Goal: Entertainment & Leisure: Consume media (video, audio)

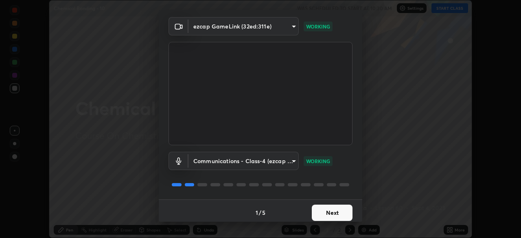
scroll to position [29, 0]
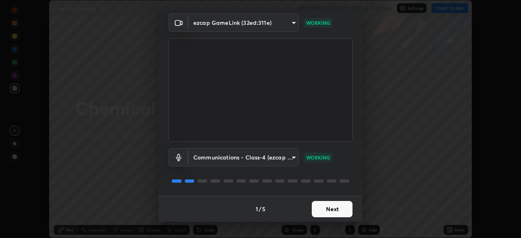
click at [330, 208] on button "Next" at bounding box center [332, 209] width 41 height 16
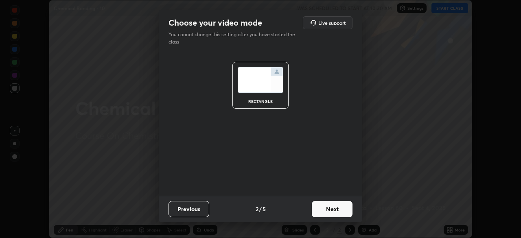
scroll to position [0, 0]
click at [329, 213] on button "Next" at bounding box center [332, 209] width 41 height 16
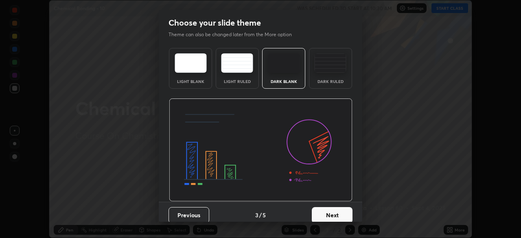
click at [328, 213] on button "Next" at bounding box center [332, 215] width 41 height 16
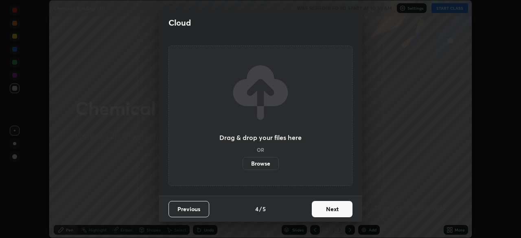
click at [327, 212] on button "Next" at bounding box center [332, 209] width 41 height 16
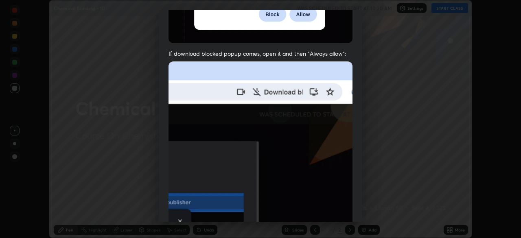
scroll to position [163, 0]
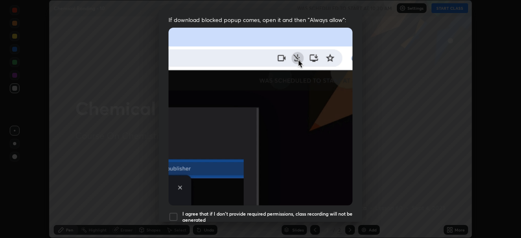
click at [179, 214] on div "I agree that if I don't provide required permissions, class recording will not …" at bounding box center [261, 217] width 184 height 10
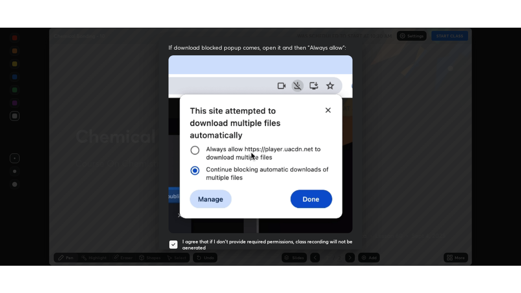
scroll to position [195, 0]
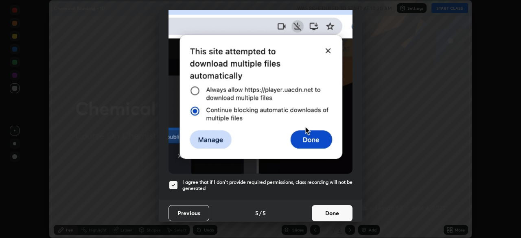
click at [328, 212] on button "Done" at bounding box center [332, 213] width 41 height 16
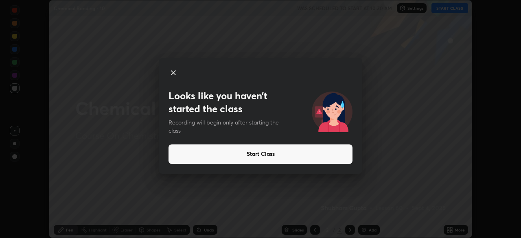
click at [173, 72] on icon at bounding box center [173, 73] width 4 height 4
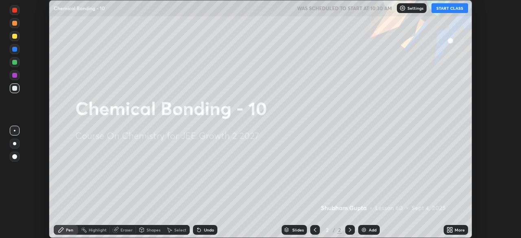
click at [368, 231] on div "Add" at bounding box center [369, 230] width 22 height 10
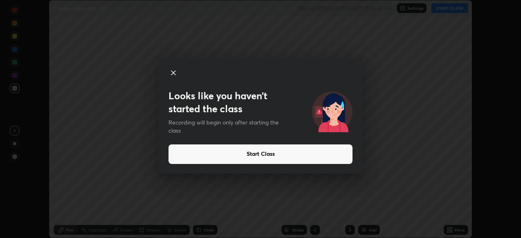
click at [175, 72] on icon at bounding box center [174, 73] width 10 height 10
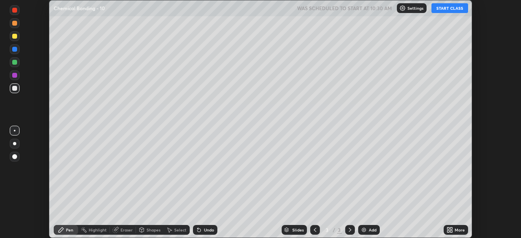
click at [115, 233] on div "Eraser" at bounding box center [123, 230] width 26 height 10
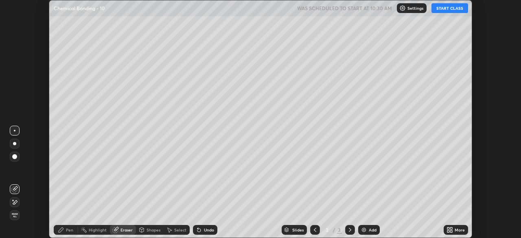
click at [15, 217] on span "Erase all" at bounding box center [14, 215] width 9 height 5
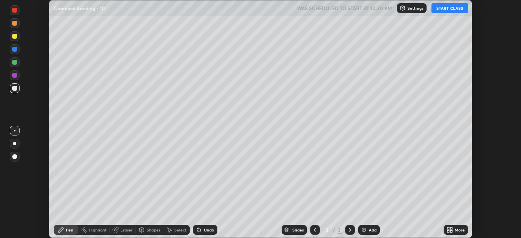
click at [15, 144] on div at bounding box center [14, 143] width 3 height 3
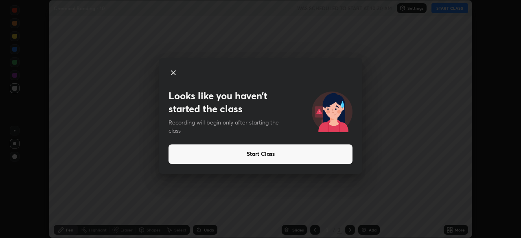
click at [172, 71] on icon at bounding box center [173, 73] width 4 height 4
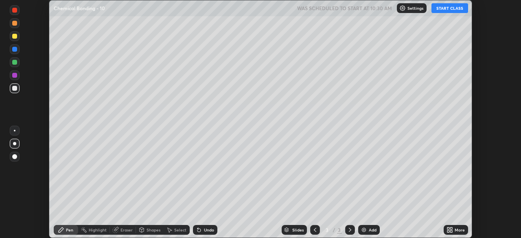
click at [439, 9] on button "START CLASS" at bounding box center [450, 8] width 37 height 10
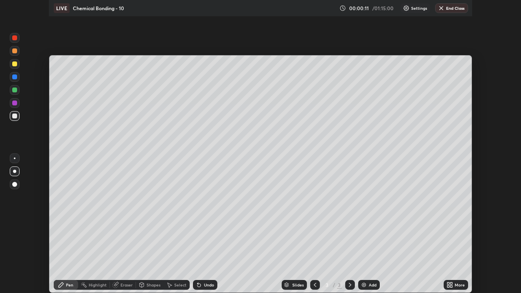
scroll to position [293, 521]
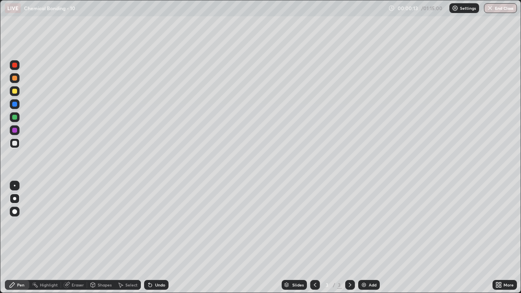
click at [158, 238] on div "Undo" at bounding box center [160, 285] width 10 height 4
click at [154, 238] on div "Undo" at bounding box center [156, 285] width 24 height 10
click at [155, 238] on div "Undo" at bounding box center [160, 285] width 10 height 4
click at [152, 238] on icon at bounding box center [150, 285] width 7 height 7
click at [153, 238] on div "Undo" at bounding box center [156, 285] width 24 height 10
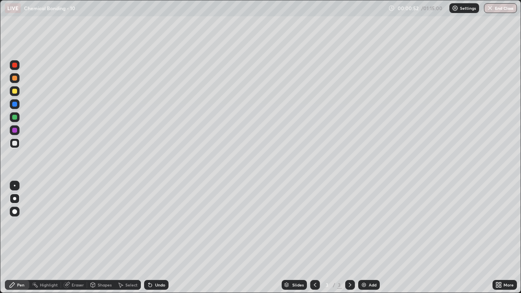
click at [154, 238] on div "Undo" at bounding box center [156, 285] width 24 height 10
click at [15, 94] on div at bounding box center [15, 91] width 10 height 10
click at [161, 238] on div "Undo" at bounding box center [156, 285] width 24 height 10
click at [158, 238] on div "Undo" at bounding box center [156, 285] width 24 height 10
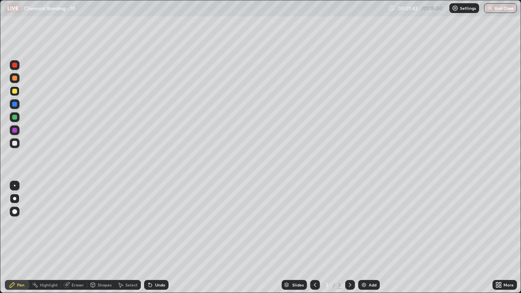
click at [15, 132] on div at bounding box center [14, 130] width 5 height 5
click at [158, 238] on div "Undo" at bounding box center [160, 285] width 10 height 4
click at [157, 238] on div "Undo" at bounding box center [156, 285] width 24 height 10
click at [15, 118] on div at bounding box center [14, 117] width 5 height 5
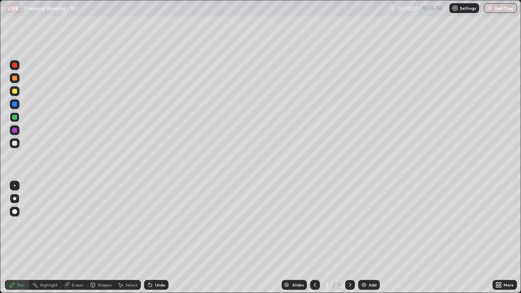
click at [149, 238] on icon at bounding box center [150, 285] width 3 height 3
click at [152, 238] on icon at bounding box center [150, 285] width 7 height 7
click at [14, 69] on div at bounding box center [15, 65] width 10 height 10
click at [15, 105] on div at bounding box center [14, 104] width 5 height 5
click at [14, 106] on div at bounding box center [14, 104] width 5 height 5
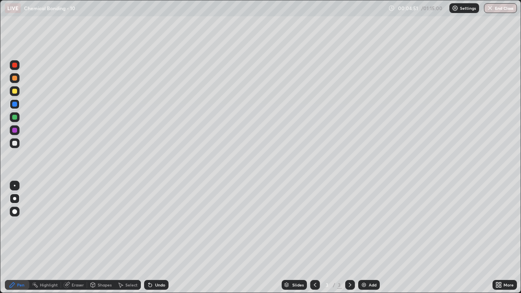
click at [15, 120] on div at bounding box center [15, 117] width 10 height 10
click at [15, 121] on div at bounding box center [15, 117] width 10 height 10
click at [74, 238] on div "Eraser" at bounding box center [74, 285] width 26 height 10
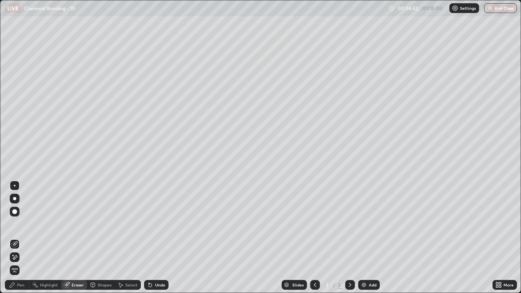
click at [364, 238] on img at bounding box center [364, 285] width 7 height 7
click at [24, 238] on div "Pen" at bounding box center [20, 285] width 7 height 4
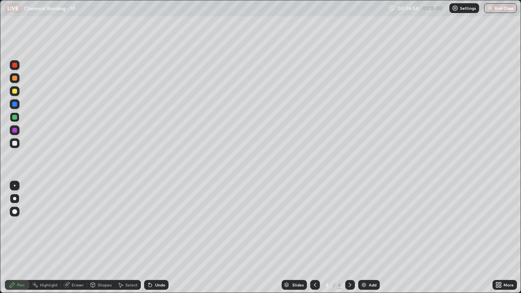
click at [13, 144] on div at bounding box center [14, 143] width 5 height 5
click at [15, 118] on div at bounding box center [14, 117] width 5 height 5
click at [18, 143] on div at bounding box center [15, 143] width 10 height 10
click at [315, 238] on icon at bounding box center [315, 285] width 7 height 7
click at [348, 238] on icon at bounding box center [350, 285] width 7 height 7
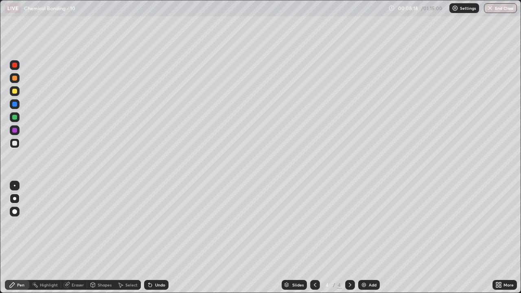
click at [315, 238] on div at bounding box center [315, 285] width 10 height 16
click at [348, 238] on icon at bounding box center [350, 285] width 7 height 7
click at [349, 238] on div at bounding box center [350, 285] width 10 height 10
click at [315, 238] on icon at bounding box center [315, 285] width 7 height 7
click at [350, 238] on div at bounding box center [350, 285] width 10 height 10
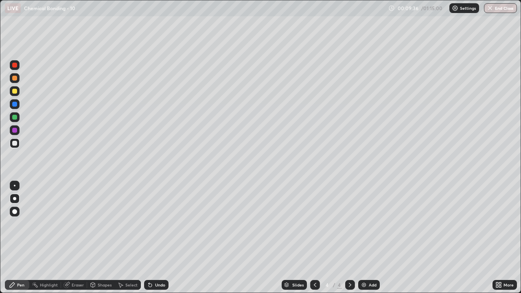
click at [16, 131] on div at bounding box center [14, 130] width 5 height 5
click at [348, 238] on div at bounding box center [350, 285] width 10 height 10
click at [367, 238] on div "Add" at bounding box center [369, 285] width 22 height 10
click at [16, 146] on div at bounding box center [15, 143] width 10 height 10
click at [14, 106] on div at bounding box center [14, 104] width 5 height 5
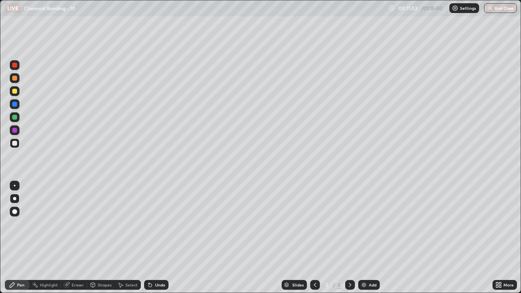
click at [14, 106] on div at bounding box center [14, 104] width 5 height 5
click at [15, 94] on div at bounding box center [15, 91] width 10 height 10
click at [159, 238] on div "Undo" at bounding box center [156, 285] width 24 height 10
click at [315, 238] on icon at bounding box center [315, 285] width 2 height 4
click at [314, 238] on icon at bounding box center [315, 285] width 7 height 7
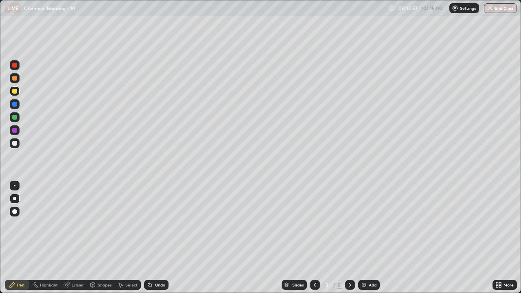
click at [349, 238] on div at bounding box center [350, 285] width 10 height 10
click at [348, 238] on div at bounding box center [350, 285] width 10 height 10
click at [347, 238] on div at bounding box center [350, 285] width 10 height 10
click at [364, 238] on img at bounding box center [364, 285] width 7 height 7
click at [13, 145] on div at bounding box center [14, 143] width 5 height 5
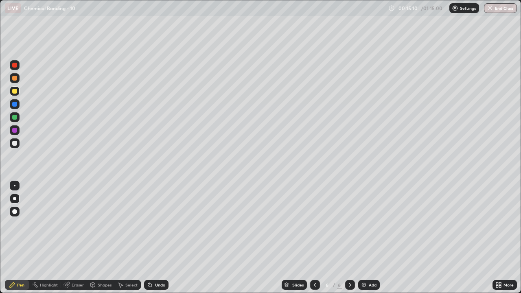
click at [13, 145] on div at bounding box center [14, 143] width 5 height 5
click at [157, 238] on div "Undo" at bounding box center [156, 285] width 24 height 10
click at [15, 93] on div at bounding box center [14, 91] width 5 height 5
click at [15, 92] on div at bounding box center [14, 91] width 5 height 5
click at [152, 238] on div "Undo" at bounding box center [156, 285] width 24 height 10
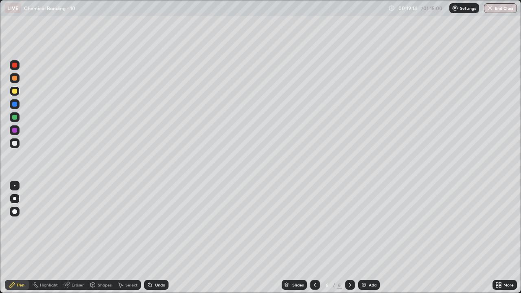
click at [149, 238] on icon at bounding box center [150, 285] width 3 height 3
click at [368, 238] on div "Add" at bounding box center [369, 285] width 22 height 10
click at [12, 145] on div at bounding box center [15, 143] width 10 height 10
click at [157, 238] on div "Undo" at bounding box center [156, 285] width 24 height 10
click at [156, 238] on div "Undo" at bounding box center [156, 285] width 24 height 10
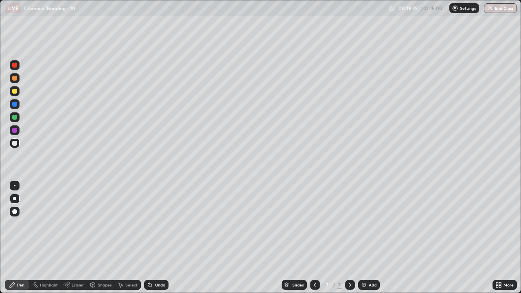
click at [157, 238] on div "Undo" at bounding box center [160, 285] width 10 height 4
click at [153, 238] on div "Undo" at bounding box center [156, 285] width 24 height 10
click at [149, 238] on icon at bounding box center [150, 285] width 3 height 3
click at [157, 238] on div "Undo" at bounding box center [160, 285] width 10 height 4
click at [156, 238] on div "Undo" at bounding box center [160, 285] width 10 height 4
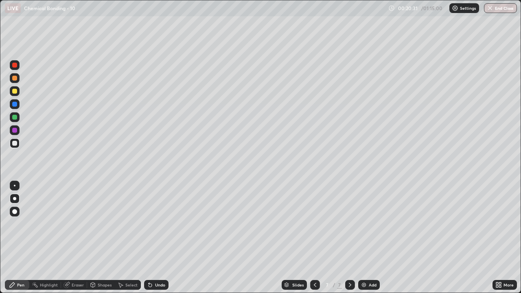
click at [155, 238] on div "Undo" at bounding box center [160, 285] width 10 height 4
click at [152, 238] on icon at bounding box center [150, 285] width 7 height 7
click at [158, 238] on div "Undo" at bounding box center [156, 285] width 24 height 10
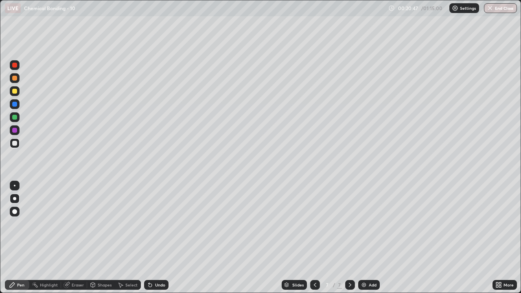
click at [160, 238] on div "Undo" at bounding box center [156, 285] width 24 height 10
click at [14, 93] on div at bounding box center [14, 91] width 5 height 5
click at [14, 92] on div at bounding box center [14, 91] width 5 height 5
click at [15, 79] on div at bounding box center [14, 78] width 5 height 5
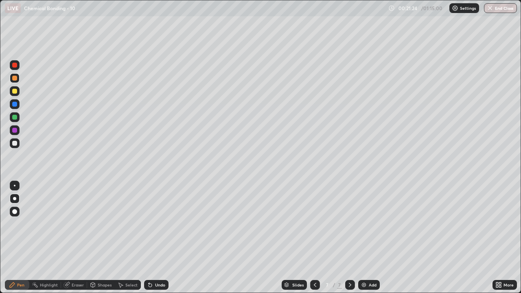
click at [15, 93] on div at bounding box center [14, 91] width 5 height 5
click at [202, 238] on div "Slides 7 / 7 Add" at bounding box center [331, 285] width 324 height 16
click at [251, 238] on div "Slides 7 / 7 Add" at bounding box center [331, 285] width 324 height 16
click at [314, 238] on icon at bounding box center [315, 285] width 7 height 7
click at [14, 119] on div at bounding box center [14, 117] width 5 height 5
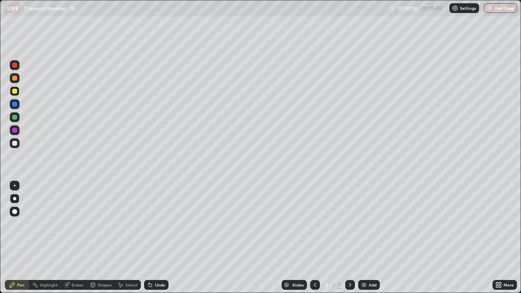
click at [15, 118] on div at bounding box center [14, 117] width 5 height 5
click at [16, 80] on div at bounding box center [14, 78] width 5 height 5
click at [15, 107] on div at bounding box center [15, 104] width 10 height 10
click at [17, 132] on div at bounding box center [15, 130] width 10 height 10
click at [15, 130] on div at bounding box center [14, 130] width 5 height 5
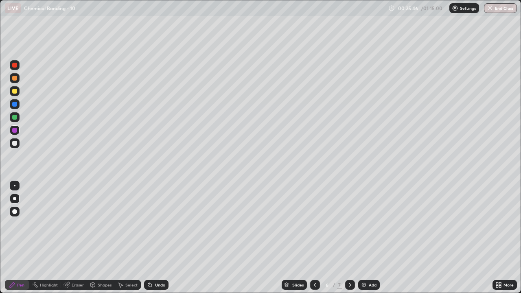
click at [15, 131] on div at bounding box center [14, 130] width 5 height 5
click at [348, 238] on div at bounding box center [350, 285] width 10 height 16
click at [318, 238] on div at bounding box center [315, 285] width 10 height 10
click at [15, 118] on div at bounding box center [14, 117] width 5 height 5
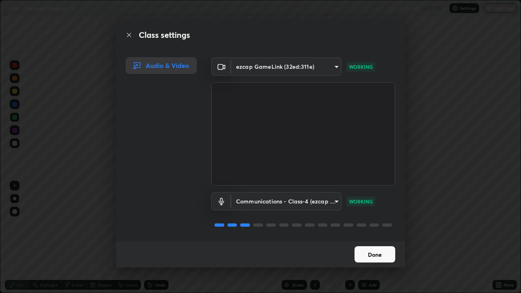
click at [383, 238] on button "Done" at bounding box center [375, 254] width 41 height 16
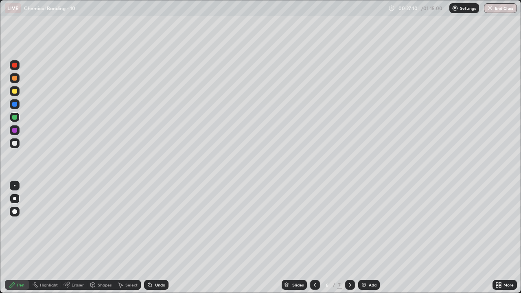
click at [18, 94] on div at bounding box center [15, 91] width 10 height 10
click at [16, 94] on div at bounding box center [15, 91] width 10 height 10
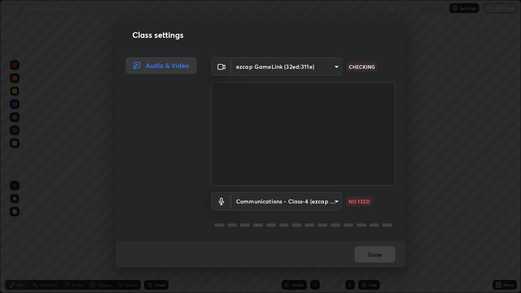
scroll to position [1, 0]
click at [403, 238] on div "Done" at bounding box center [260, 254] width 289 height 26
click at [338, 206] on body "Erase all LIVE Chemical Bonding - 10 00:27:59 / 01:15:00 Settings End Class Set…" at bounding box center [260, 146] width 521 height 293
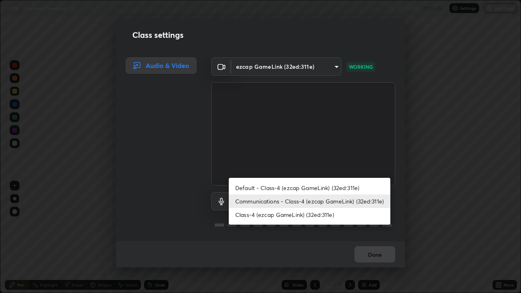
click at [321, 204] on li "Communications - Class-4 (ezcap GameLink) (32ed:311e)" at bounding box center [310, 201] width 162 height 13
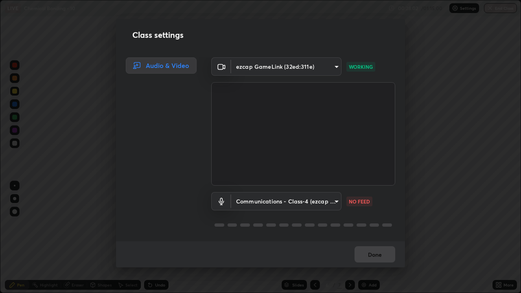
click at [378, 238] on div "Done" at bounding box center [260, 254] width 289 height 26
click at [377, 238] on div "Done" at bounding box center [260, 254] width 289 height 26
click at [375, 238] on button "Done" at bounding box center [375, 254] width 41 height 16
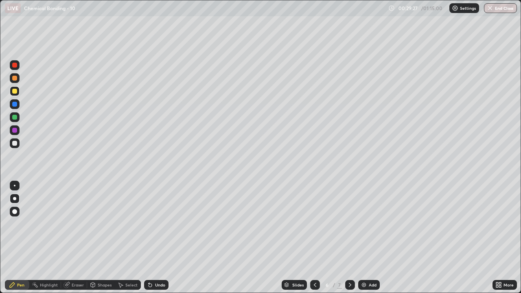
click at [15, 105] on div at bounding box center [14, 104] width 5 height 5
click at [14, 106] on div at bounding box center [14, 104] width 5 height 5
click at [14, 94] on div at bounding box center [15, 91] width 10 height 10
click at [15, 94] on div at bounding box center [15, 91] width 10 height 10
click at [15, 106] on div at bounding box center [14, 104] width 5 height 5
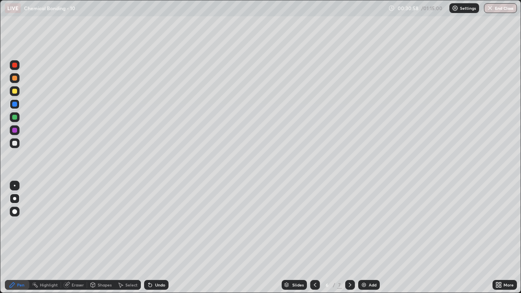
click at [15, 92] on div at bounding box center [14, 91] width 5 height 5
click at [13, 66] on div at bounding box center [14, 65] width 5 height 5
click at [14, 104] on div at bounding box center [14, 104] width 5 height 5
click at [14, 80] on div at bounding box center [14, 78] width 5 height 5
click at [15, 107] on div at bounding box center [15, 104] width 10 height 10
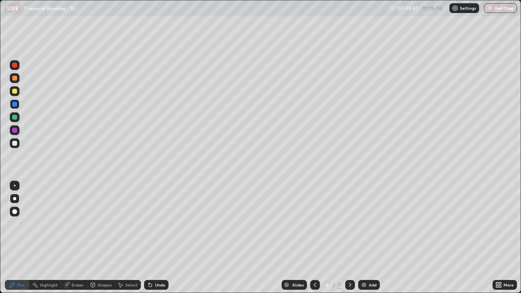
click at [13, 79] on div at bounding box center [14, 78] width 5 height 5
click at [17, 147] on div at bounding box center [15, 143] width 10 height 10
click at [14, 92] on div at bounding box center [14, 91] width 5 height 5
click at [346, 238] on div at bounding box center [350, 285] width 10 height 16
click at [361, 238] on img at bounding box center [364, 285] width 7 height 7
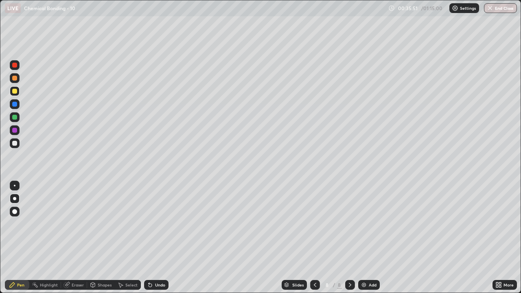
click at [18, 212] on div at bounding box center [15, 212] width 10 height 10
click at [15, 147] on div at bounding box center [15, 143] width 10 height 10
click at [15, 93] on div at bounding box center [14, 91] width 5 height 5
click at [16, 144] on div at bounding box center [14, 143] width 5 height 5
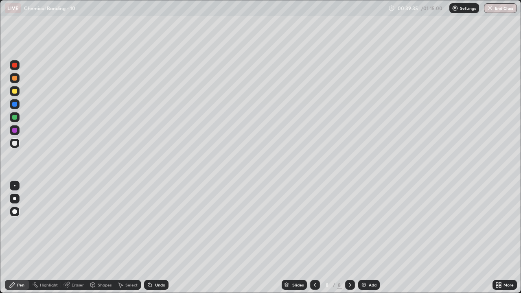
click at [98, 238] on div "Shapes" at bounding box center [105, 285] width 14 height 4
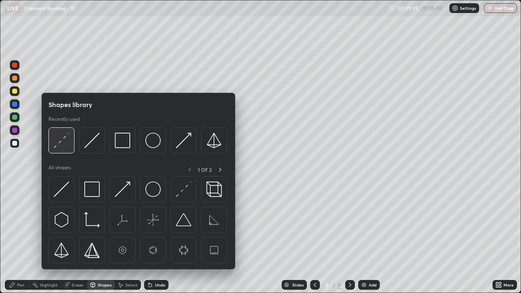
click at [68, 147] on img at bounding box center [61, 140] width 15 height 15
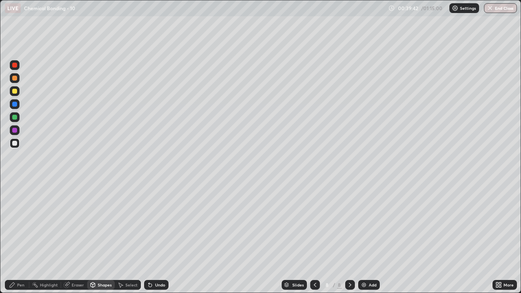
click at [19, 238] on div "Pen" at bounding box center [17, 285] width 24 height 10
click at [372, 238] on div "Add" at bounding box center [369, 285] width 22 height 10
click at [13, 92] on div at bounding box center [14, 91] width 5 height 5
click at [12, 92] on div at bounding box center [14, 91] width 5 height 5
click at [156, 238] on div "Undo" at bounding box center [160, 285] width 10 height 4
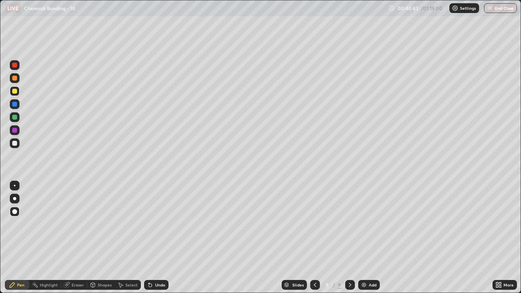
click at [14, 144] on div at bounding box center [14, 143] width 5 height 5
click at [99, 238] on div "Shapes" at bounding box center [105, 285] width 14 height 4
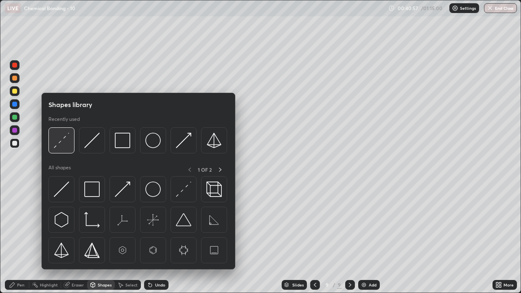
click at [66, 145] on img at bounding box center [61, 140] width 15 height 15
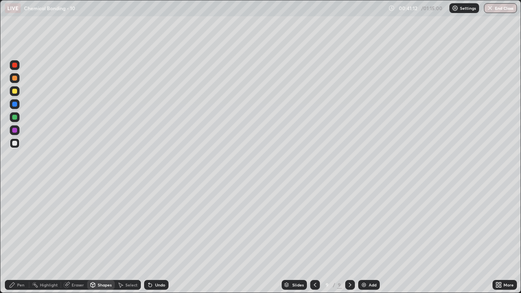
click at [20, 238] on div "Pen" at bounding box center [17, 285] width 24 height 10
click at [315, 238] on icon at bounding box center [315, 285] width 7 height 7
click at [313, 238] on div at bounding box center [315, 285] width 10 height 16
click at [313, 238] on icon at bounding box center [315, 285] width 7 height 7
click at [352, 238] on div at bounding box center [350, 285] width 10 height 10
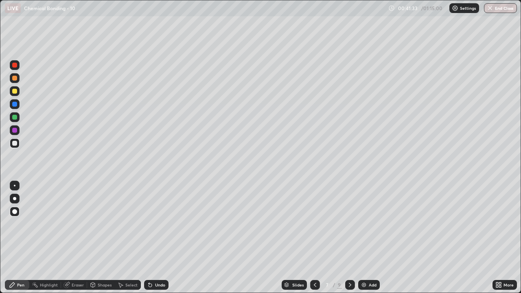
click at [351, 238] on icon at bounding box center [350, 285] width 7 height 7
click at [350, 238] on div at bounding box center [350, 285] width 10 height 10
click at [11, 90] on div at bounding box center [15, 91] width 10 height 10
click at [161, 238] on div "Undo" at bounding box center [160, 285] width 10 height 4
click at [159, 238] on div "Undo" at bounding box center [160, 285] width 10 height 4
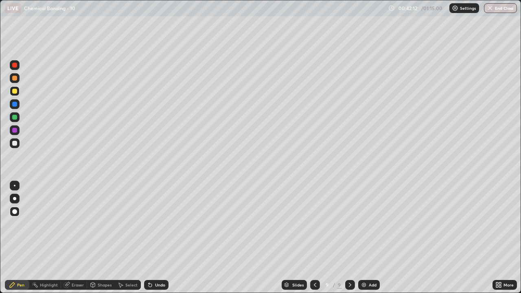
click at [149, 238] on icon at bounding box center [149, 283] width 1 height 1
click at [98, 238] on div "Shapes" at bounding box center [105, 285] width 14 height 4
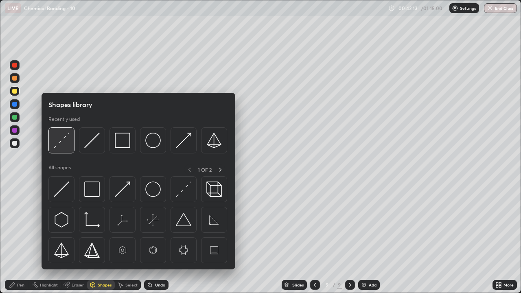
click at [67, 142] on img at bounding box center [61, 140] width 15 height 15
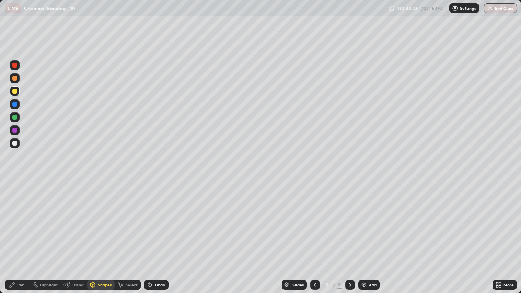
click at [162, 238] on div "Undo" at bounding box center [160, 285] width 10 height 4
click at [24, 238] on div "Pen" at bounding box center [17, 285] width 24 height 10
click at [15, 144] on div at bounding box center [14, 143] width 5 height 5
click at [98, 238] on div "Shapes" at bounding box center [105, 285] width 14 height 4
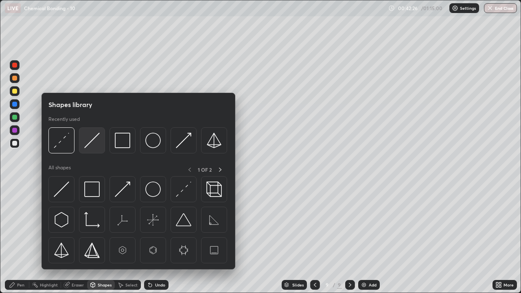
click at [89, 142] on img at bounding box center [91, 140] width 15 height 15
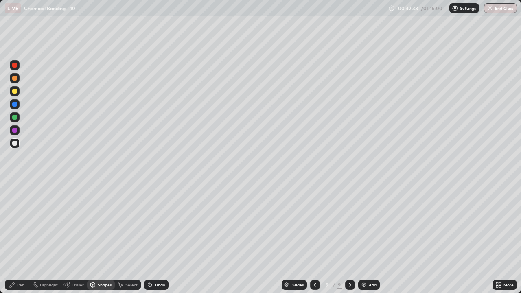
click at [22, 238] on div "Pen" at bounding box center [20, 285] width 7 height 4
click at [15, 130] on div at bounding box center [14, 130] width 5 height 5
click at [16, 118] on div at bounding box center [14, 117] width 5 height 5
click at [160, 238] on div "Undo" at bounding box center [156, 285] width 24 height 10
click at [157, 238] on div "Undo" at bounding box center [160, 285] width 10 height 4
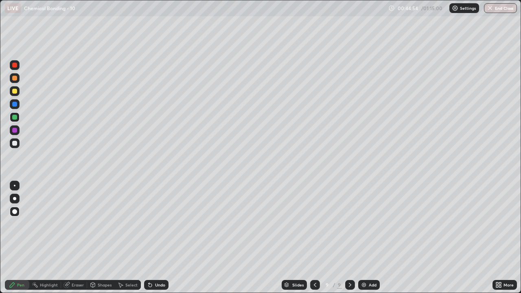
click at [15, 106] on div at bounding box center [14, 104] width 5 height 5
click at [156, 238] on div "Undo" at bounding box center [160, 285] width 10 height 4
click at [159, 238] on div "Undo" at bounding box center [156, 285] width 24 height 10
click at [153, 238] on div "Undo" at bounding box center [156, 285] width 24 height 10
click at [155, 238] on div "Undo" at bounding box center [160, 285] width 10 height 4
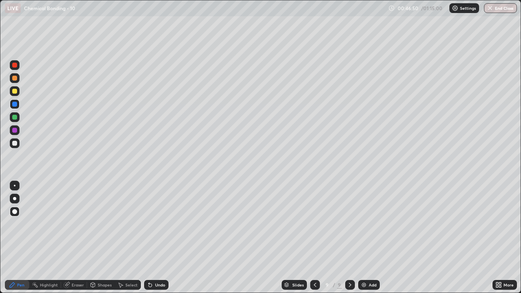
click at [13, 64] on div at bounding box center [14, 65] width 5 height 5
click at [15, 65] on div at bounding box center [14, 65] width 5 height 5
click at [362, 238] on div "Add" at bounding box center [369, 285] width 22 height 10
click at [156, 238] on div "Undo" at bounding box center [156, 285] width 24 height 10
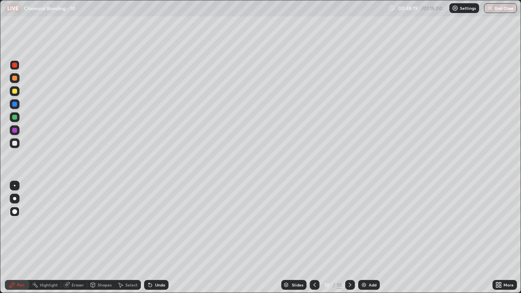
click at [155, 238] on div "Undo" at bounding box center [160, 285] width 10 height 4
click at [156, 238] on div "Undo" at bounding box center [156, 285] width 24 height 10
click at [155, 238] on div "Undo" at bounding box center [156, 285] width 24 height 10
click at [158, 238] on div "Undo" at bounding box center [156, 285] width 24 height 10
click at [162, 238] on div "Undo" at bounding box center [156, 285] width 24 height 10
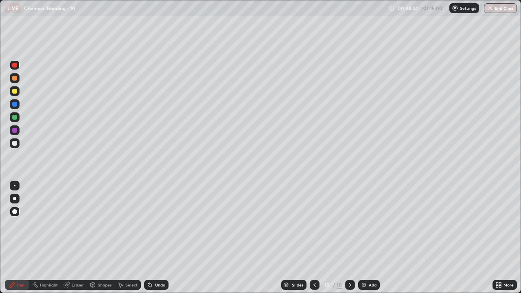
click at [314, 238] on icon at bounding box center [314, 285] width 7 height 7
click at [15, 142] on div at bounding box center [14, 143] width 5 height 5
click at [352, 238] on div at bounding box center [350, 285] width 10 height 16
click at [13, 90] on div at bounding box center [14, 91] width 5 height 5
click at [13, 89] on div at bounding box center [14, 91] width 5 height 5
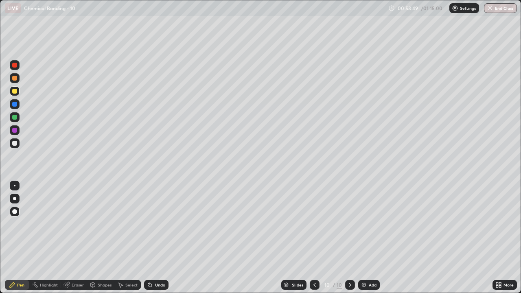
click at [102, 238] on div "Shapes" at bounding box center [105, 285] width 14 height 4
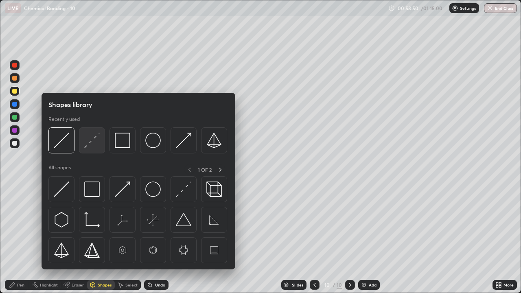
click at [86, 145] on img at bounding box center [91, 140] width 15 height 15
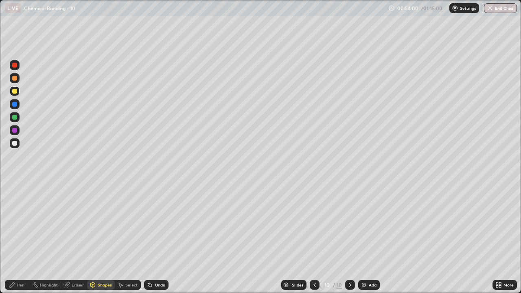
click at [164, 238] on div "Undo" at bounding box center [160, 285] width 10 height 4
click at [97, 238] on div "Shapes" at bounding box center [101, 285] width 28 height 10
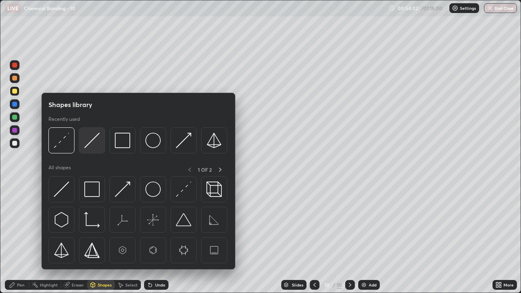
click at [92, 141] on img at bounding box center [91, 140] width 15 height 15
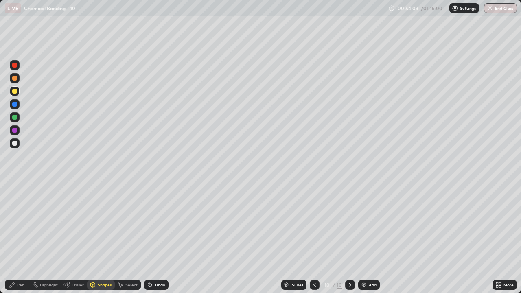
click at [16, 147] on div at bounding box center [15, 143] width 10 height 10
click at [149, 238] on icon at bounding box center [150, 285] width 3 height 3
click at [22, 238] on div "Pen" at bounding box center [17, 285] width 24 height 10
click at [13, 118] on div at bounding box center [14, 117] width 5 height 5
click at [103, 238] on div "Shapes" at bounding box center [101, 285] width 28 height 10
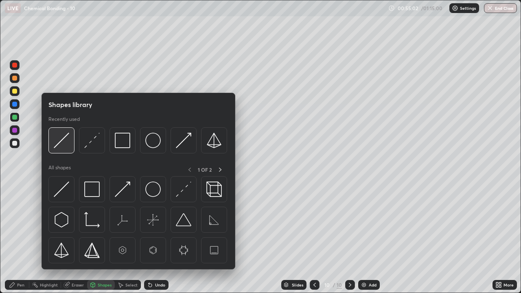
click at [65, 142] on img at bounding box center [61, 140] width 15 height 15
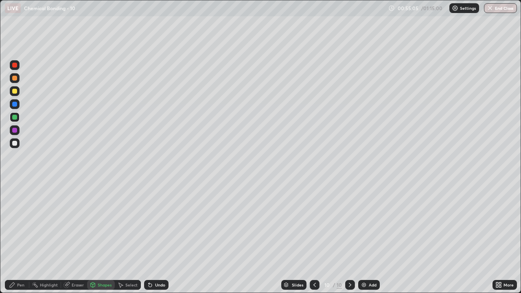
click at [156, 238] on div "Undo" at bounding box center [156, 285] width 24 height 10
click at [14, 130] on div at bounding box center [14, 130] width 5 height 5
click at [70, 238] on div "Eraser" at bounding box center [74, 285] width 26 height 10
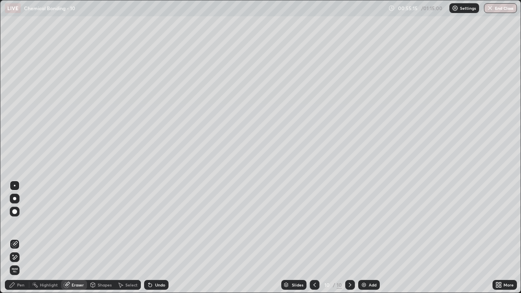
click at [46, 238] on div "Highlight" at bounding box center [45, 285] width 32 height 10
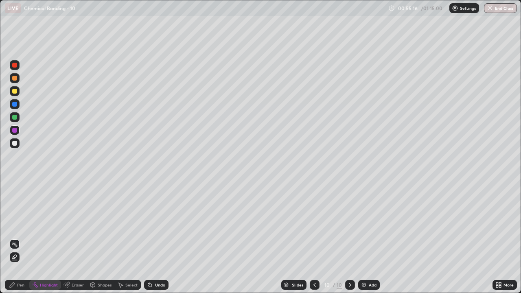
click at [15, 238] on icon at bounding box center [14, 260] width 5 height 0
click at [21, 238] on div "Pen" at bounding box center [17, 285] width 24 height 10
click at [15, 143] on div at bounding box center [14, 143] width 5 height 5
click at [14, 92] on div at bounding box center [14, 91] width 5 height 5
click at [215, 238] on div "Slides 10 / 10 Add" at bounding box center [331, 285] width 324 height 16
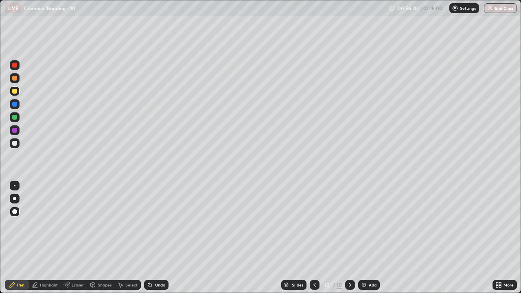
click at [13, 145] on div at bounding box center [14, 143] width 5 height 5
click at [313, 238] on div at bounding box center [315, 285] width 10 height 10
click at [315, 238] on div at bounding box center [315, 285] width 10 height 10
click at [349, 238] on icon at bounding box center [350, 285] width 7 height 7
click at [352, 238] on div at bounding box center [350, 285] width 10 height 10
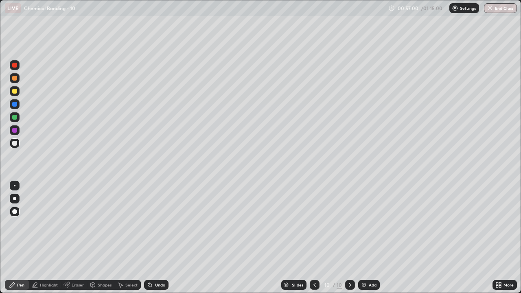
click at [351, 238] on div at bounding box center [350, 285] width 10 height 16
click at [316, 238] on div at bounding box center [315, 285] width 10 height 10
click at [350, 238] on icon at bounding box center [350, 285] width 7 height 7
click at [351, 238] on div at bounding box center [350, 285] width 10 height 16
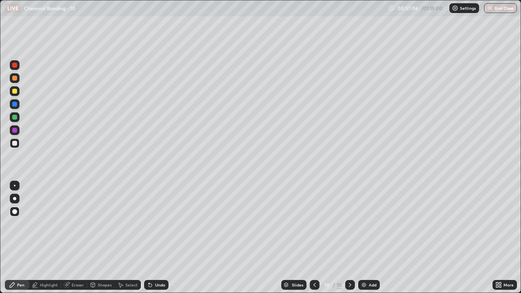
click at [351, 238] on div at bounding box center [350, 285] width 10 height 10
click at [364, 238] on img at bounding box center [364, 285] width 7 height 7
click at [15, 120] on div at bounding box center [15, 117] width 10 height 10
click at [16, 118] on div at bounding box center [14, 117] width 5 height 5
click at [315, 238] on icon at bounding box center [315, 285] width 7 height 7
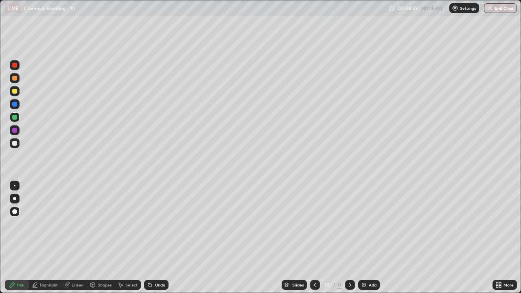
click at [316, 238] on div at bounding box center [315, 285] width 10 height 10
click at [315, 238] on icon at bounding box center [315, 285] width 7 height 7
click at [351, 238] on div at bounding box center [350, 285] width 10 height 16
click at [350, 238] on div at bounding box center [350, 285] width 10 height 10
click at [349, 238] on div at bounding box center [350, 285] width 10 height 10
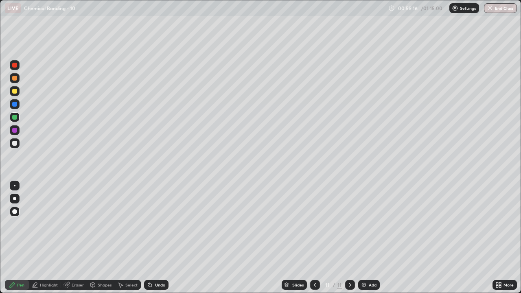
click at [349, 238] on div at bounding box center [350, 285] width 10 height 16
click at [14, 144] on div at bounding box center [14, 143] width 5 height 5
click at [93, 238] on icon at bounding box center [93, 286] width 0 height 3
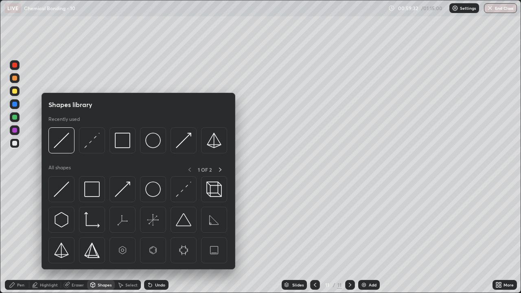
click at [18, 238] on div "Pen" at bounding box center [17, 285] width 24 height 10
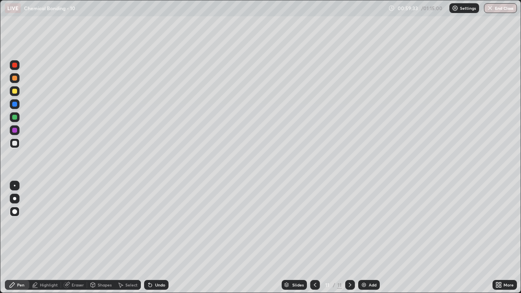
click at [16, 147] on div at bounding box center [15, 143] width 10 height 10
click at [15, 143] on div at bounding box center [14, 143] width 5 height 5
click at [101, 238] on div "Shapes" at bounding box center [101, 285] width 28 height 10
click at [155, 238] on div "Undo" at bounding box center [160, 285] width 10 height 4
click at [99, 238] on div "Shapes" at bounding box center [101, 285] width 28 height 10
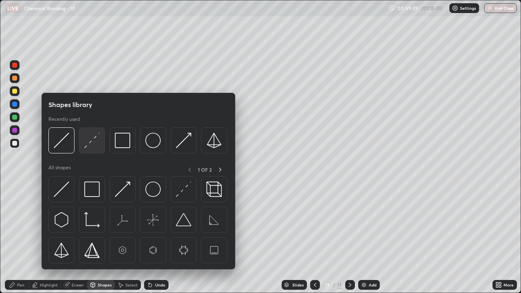
click at [91, 140] on img at bounding box center [91, 140] width 15 height 15
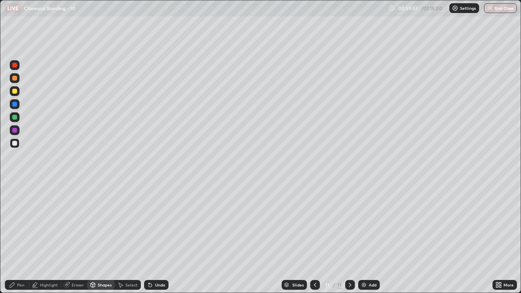
click at [14, 118] on div at bounding box center [14, 117] width 5 height 5
click at [16, 141] on div at bounding box center [14, 143] width 5 height 5
click at [13, 130] on div at bounding box center [14, 130] width 5 height 5
click at [14, 130] on div at bounding box center [14, 130] width 5 height 5
click at [15, 130] on div at bounding box center [14, 130] width 5 height 5
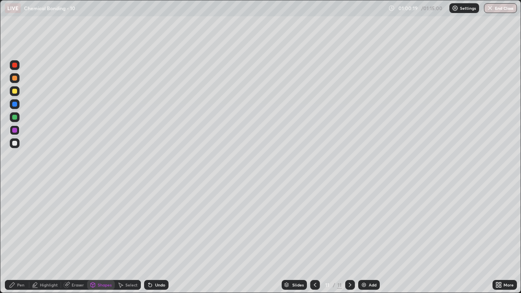
click at [154, 238] on div "Undo" at bounding box center [156, 285] width 24 height 10
click at [24, 238] on div "Pen" at bounding box center [17, 285] width 24 height 10
click at [19, 238] on div "Pen" at bounding box center [20, 285] width 7 height 4
click at [15, 94] on div at bounding box center [15, 91] width 10 height 10
click at [17, 95] on div at bounding box center [15, 91] width 10 height 10
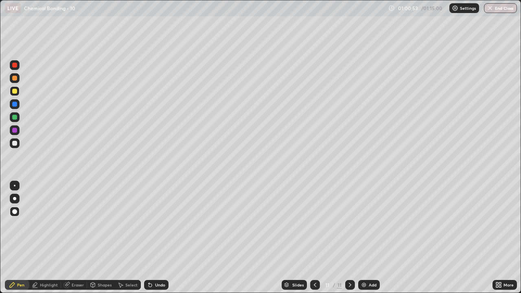
click at [74, 238] on div "Eraser" at bounding box center [74, 285] width 26 height 10
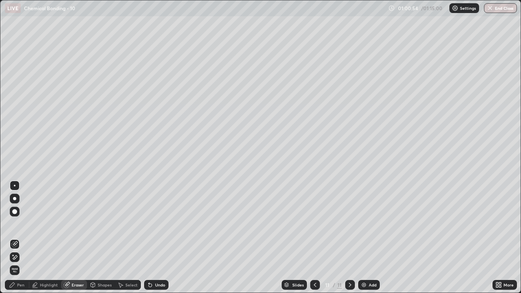
click at [18, 238] on icon at bounding box center [14, 244] width 7 height 7
click at [21, 238] on div "Pen" at bounding box center [17, 285] width 24 height 10
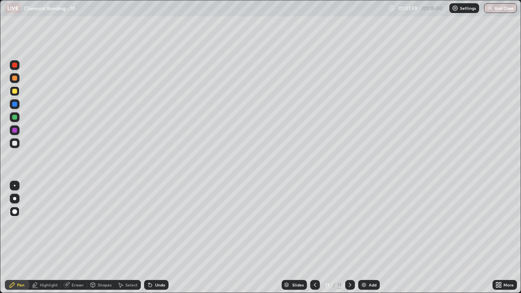
click at [15, 65] on div at bounding box center [14, 65] width 5 height 5
click at [313, 238] on div at bounding box center [315, 285] width 10 height 16
click at [316, 238] on icon at bounding box center [315, 285] width 7 height 7
click at [348, 238] on icon at bounding box center [350, 285] width 7 height 7
click at [349, 238] on icon at bounding box center [350, 285] width 7 height 7
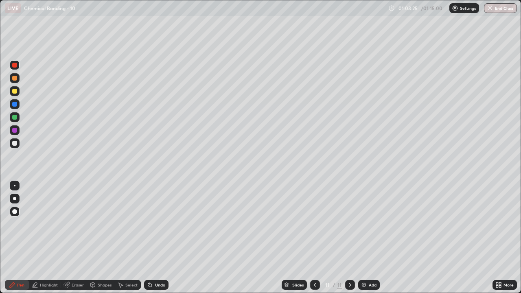
click at [18, 147] on div at bounding box center [15, 143] width 10 height 10
click at [314, 238] on icon at bounding box center [315, 285] width 7 height 7
click at [315, 238] on icon at bounding box center [315, 285] width 7 height 7
click at [318, 238] on div at bounding box center [315, 285] width 10 height 10
click at [314, 238] on icon at bounding box center [315, 285] width 2 height 4
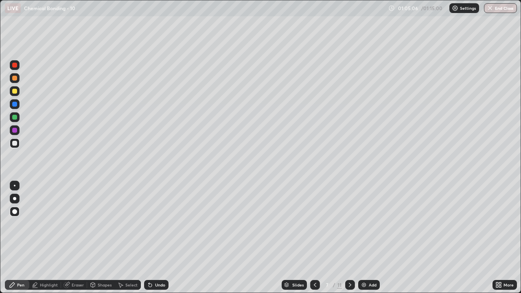
click at [314, 238] on icon at bounding box center [315, 285] width 7 height 7
click at [348, 238] on div at bounding box center [350, 285] width 10 height 10
click at [350, 238] on icon at bounding box center [350, 285] width 7 height 7
click at [314, 238] on icon at bounding box center [315, 285] width 2 height 4
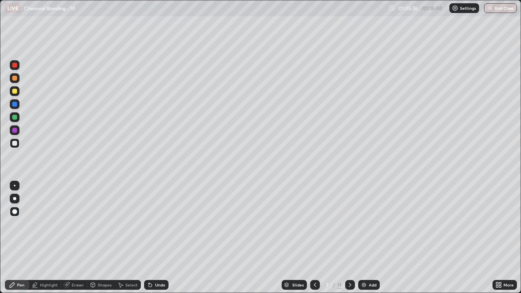
click at [315, 238] on div at bounding box center [315, 285] width 10 height 10
click at [314, 238] on icon at bounding box center [315, 285] width 7 height 7
click at [349, 238] on icon at bounding box center [350, 285] width 7 height 7
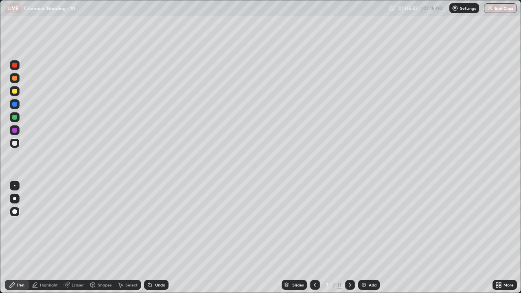
click at [350, 238] on icon at bounding box center [350, 285] width 2 height 4
click at [371, 238] on div "Add" at bounding box center [369, 285] width 22 height 10
click at [366, 238] on img at bounding box center [364, 285] width 7 height 7
click at [361, 238] on img at bounding box center [364, 285] width 7 height 7
click at [316, 238] on icon at bounding box center [315, 285] width 7 height 7
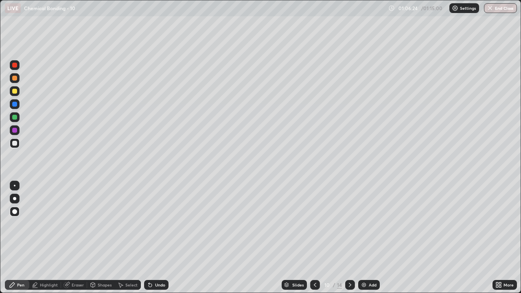
click at [314, 238] on icon at bounding box center [315, 285] width 7 height 7
click at [348, 238] on icon at bounding box center [350, 285] width 7 height 7
click at [350, 238] on icon at bounding box center [350, 285] width 7 height 7
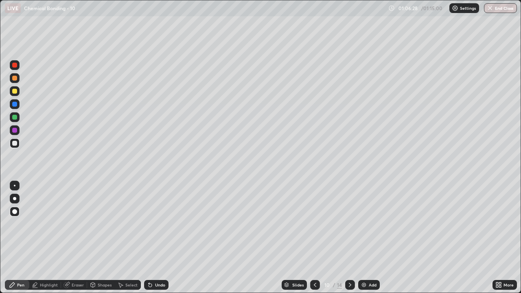
click at [349, 238] on icon at bounding box center [350, 285] width 7 height 7
click at [348, 238] on icon at bounding box center [350, 285] width 7 height 7
click at [315, 238] on icon at bounding box center [315, 285] width 7 height 7
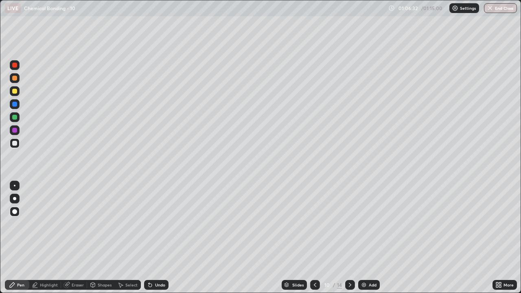
click at [313, 238] on div at bounding box center [315, 285] width 10 height 10
click at [314, 238] on icon at bounding box center [315, 285] width 7 height 7
click at [350, 238] on icon at bounding box center [350, 285] width 2 height 4
click at [349, 238] on icon at bounding box center [350, 285] width 7 height 7
click at [349, 238] on icon at bounding box center [350, 285] width 2 height 4
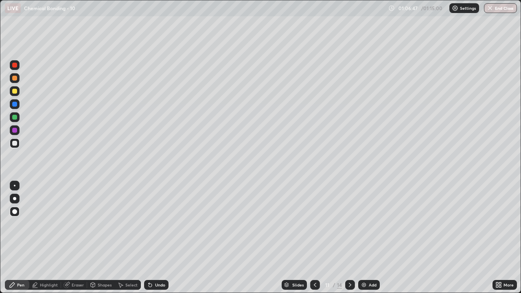
click at [317, 238] on icon at bounding box center [315, 285] width 7 height 7
click at [314, 238] on icon at bounding box center [315, 285] width 7 height 7
click at [315, 238] on icon at bounding box center [315, 285] width 7 height 7
click at [314, 238] on icon at bounding box center [315, 285] width 2 height 4
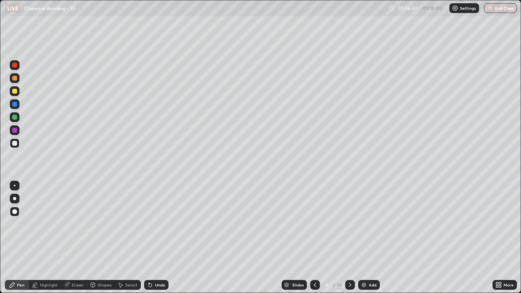
click at [348, 238] on div at bounding box center [350, 285] width 10 height 10
click at [349, 238] on icon at bounding box center [350, 285] width 2 height 4
click at [348, 238] on icon at bounding box center [350, 285] width 7 height 7
click at [350, 238] on icon at bounding box center [350, 285] width 7 height 7
click at [319, 238] on div at bounding box center [315, 285] width 10 height 16
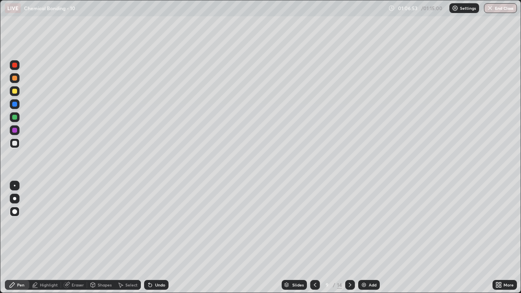
click at [315, 238] on icon at bounding box center [315, 285] width 2 height 4
click at [349, 238] on icon at bounding box center [350, 285] width 7 height 7
click at [292, 238] on div "Slides" at bounding box center [297, 285] width 11 height 4
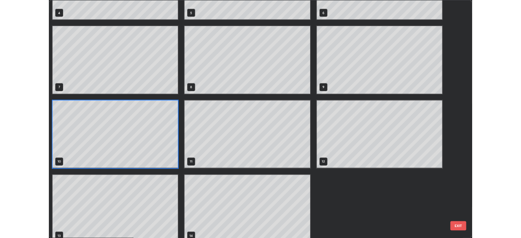
scroll to position [165, 0]
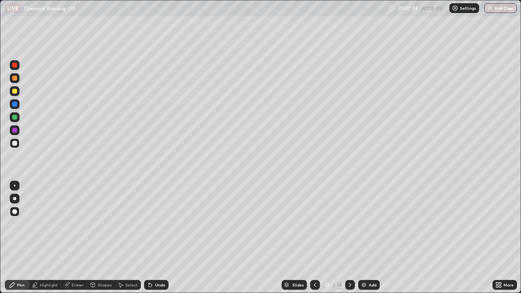
click at [314, 238] on icon at bounding box center [315, 285] width 7 height 7
click at [311, 238] on div at bounding box center [315, 285] width 10 height 16
click at [315, 238] on icon at bounding box center [315, 285] width 7 height 7
click at [314, 238] on div at bounding box center [315, 285] width 10 height 10
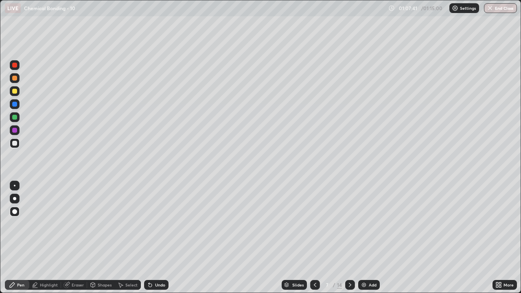
click at [315, 238] on icon at bounding box center [315, 285] width 7 height 7
click at [353, 238] on div at bounding box center [350, 285] width 10 height 16
click at [351, 238] on div at bounding box center [350, 285] width 10 height 16
click at [351, 238] on icon at bounding box center [350, 285] width 7 height 7
click at [348, 238] on div at bounding box center [350, 285] width 10 height 10
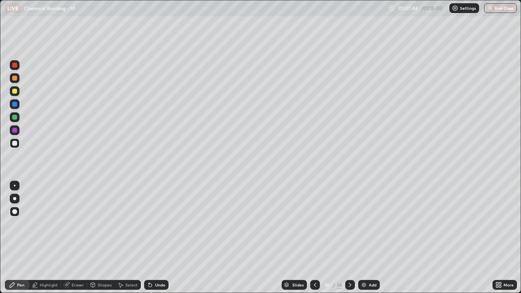
click at [350, 238] on icon at bounding box center [350, 285] width 7 height 7
click at [349, 238] on icon at bounding box center [350, 285] width 7 height 7
click at [350, 238] on icon at bounding box center [350, 285] width 7 height 7
click at [350, 238] on div at bounding box center [350, 285] width 10 height 10
click at [315, 238] on icon at bounding box center [315, 285] width 7 height 7
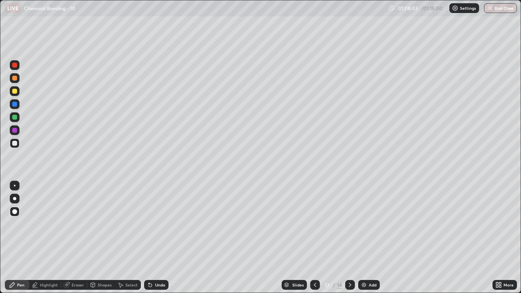
click at [314, 238] on icon at bounding box center [315, 285] width 7 height 7
click at [314, 238] on icon at bounding box center [315, 285] width 2 height 4
click at [314, 238] on icon at bounding box center [315, 285] width 7 height 7
click at [316, 238] on div at bounding box center [315, 285] width 10 height 10
click at [315, 238] on icon at bounding box center [315, 285] width 7 height 7
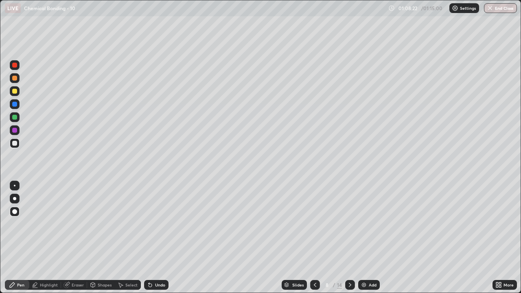
click at [314, 238] on icon at bounding box center [315, 285] width 7 height 7
click at [314, 238] on icon at bounding box center [315, 285] width 2 height 4
click at [314, 238] on icon at bounding box center [315, 285] width 7 height 7
click at [350, 238] on div at bounding box center [350, 285] width 10 height 10
click at [349, 238] on icon at bounding box center [350, 285] width 7 height 7
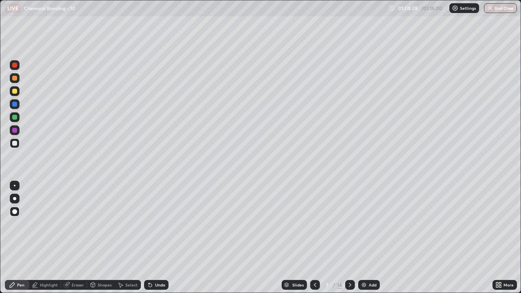
click at [346, 238] on div at bounding box center [350, 285] width 10 height 16
click at [496, 10] on button "End Class" at bounding box center [500, 8] width 33 height 10
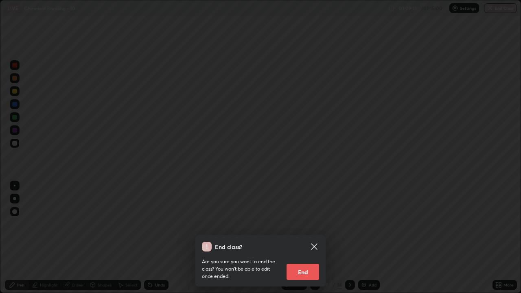
click at [316, 238] on icon at bounding box center [314, 247] width 10 height 10
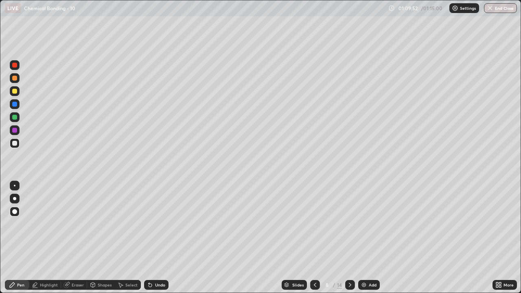
click at [15, 64] on div at bounding box center [14, 65] width 5 height 5
click at [497, 12] on button "End Class" at bounding box center [501, 8] width 32 height 10
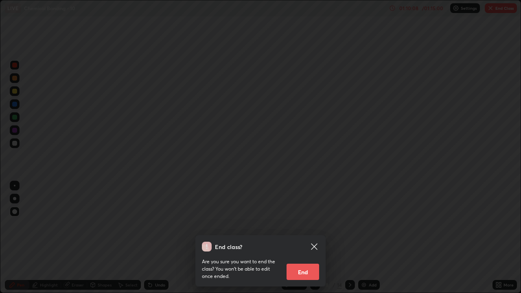
click at [305, 238] on button "End" at bounding box center [303, 272] width 33 height 16
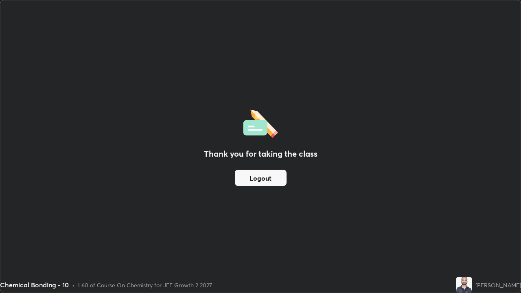
click at [275, 179] on button "Logout" at bounding box center [261, 178] width 52 height 16
click at [256, 177] on button "Logout" at bounding box center [261, 178] width 52 height 16
click at [269, 180] on button "Logout" at bounding box center [261, 178] width 52 height 16
click at [341, 148] on div "Thank you for taking the class Logout" at bounding box center [260, 146] width 520 height 292
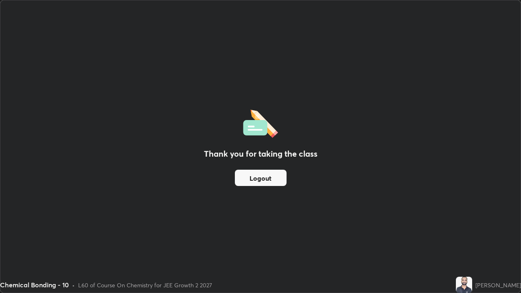
click at [340, 144] on div "Thank you for taking the class Logout" at bounding box center [260, 146] width 520 height 292
click at [249, 179] on button "Logout" at bounding box center [261, 178] width 52 height 16
click at [247, 178] on button "Logout" at bounding box center [261, 178] width 52 height 16
click at [248, 179] on button "Logout" at bounding box center [261, 178] width 52 height 16
click at [250, 177] on button "Logout" at bounding box center [261, 178] width 52 height 16
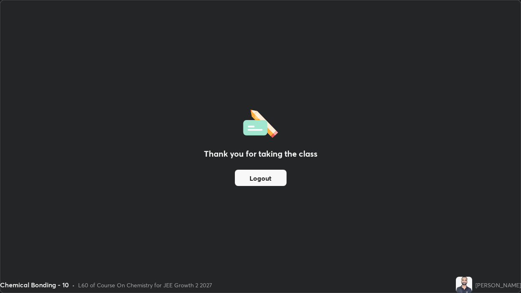
click at [252, 176] on button "Logout" at bounding box center [261, 178] width 52 height 16
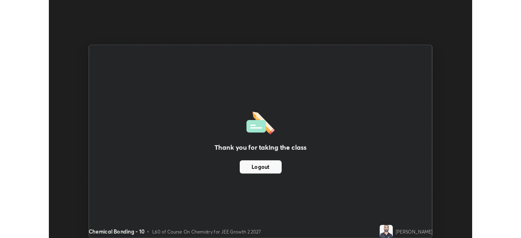
scroll to position [40470, 40187]
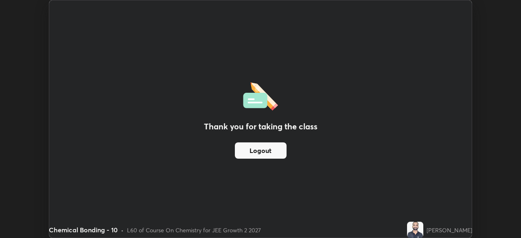
click at [267, 156] on button "Logout" at bounding box center [261, 150] width 52 height 16
click at [278, 151] on button "Logout" at bounding box center [261, 150] width 52 height 16
click at [276, 153] on button "Logout" at bounding box center [261, 150] width 52 height 16
click at [277, 154] on button "Logout" at bounding box center [261, 150] width 52 height 16
click at [280, 153] on button "Logout" at bounding box center [261, 150] width 52 height 16
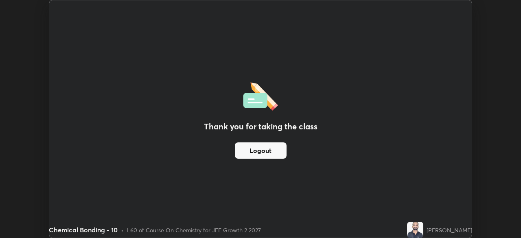
click at [278, 153] on button "Logout" at bounding box center [261, 150] width 52 height 16
click at [277, 153] on button "Logout" at bounding box center [261, 150] width 52 height 16
click at [275, 155] on button "Logout" at bounding box center [261, 150] width 52 height 16
click at [277, 154] on button "Logout" at bounding box center [261, 150] width 52 height 16
click at [279, 153] on button "Logout" at bounding box center [261, 150] width 52 height 16
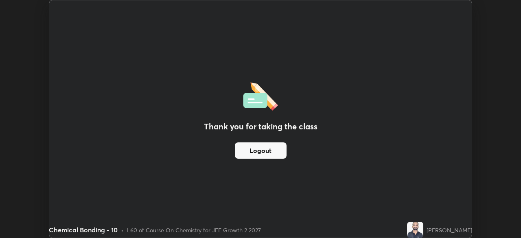
click at [280, 153] on button "Logout" at bounding box center [261, 150] width 52 height 16
click at [466, 193] on div "Thank you for taking the class Logout" at bounding box center [260, 118] width 423 height 237
click at [257, 152] on button "Logout" at bounding box center [261, 150] width 52 height 16
click at [265, 151] on button "Logout" at bounding box center [261, 150] width 52 height 16
click at [263, 155] on button "Logout" at bounding box center [261, 150] width 52 height 16
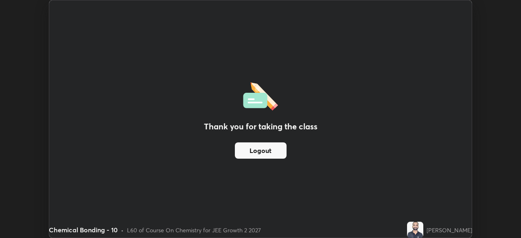
click at [262, 157] on button "Logout" at bounding box center [261, 150] width 52 height 16
click at [258, 153] on button "Logout" at bounding box center [261, 150] width 52 height 16
click at [263, 150] on button "Logout" at bounding box center [261, 150] width 52 height 16
click at [260, 151] on button "Logout" at bounding box center [261, 150] width 52 height 16
click at [259, 150] on button "Logout" at bounding box center [261, 150] width 52 height 16
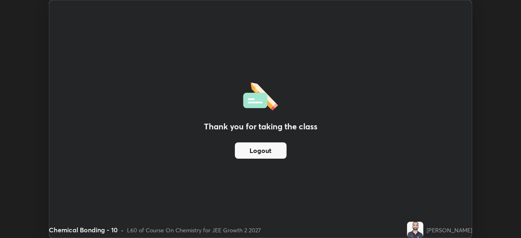
click at [261, 151] on button "Logout" at bounding box center [261, 150] width 52 height 16
click at [265, 153] on button "Logout" at bounding box center [261, 150] width 52 height 16
click at [268, 152] on button "Logout" at bounding box center [261, 150] width 52 height 16
click at [267, 151] on button "Logout" at bounding box center [261, 150] width 52 height 16
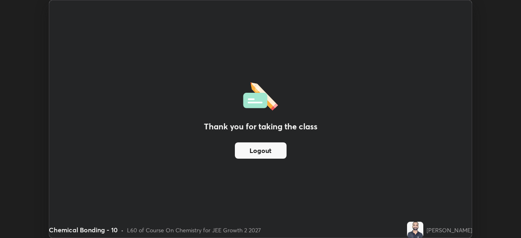
click at [263, 156] on button "Logout" at bounding box center [261, 150] width 52 height 16
click at [272, 149] on button "Logout" at bounding box center [261, 150] width 52 height 16
click at [271, 151] on button "Logout" at bounding box center [261, 150] width 52 height 16
click at [272, 151] on button "Logout" at bounding box center [261, 150] width 52 height 16
click at [274, 151] on button "Logout" at bounding box center [261, 150] width 52 height 16
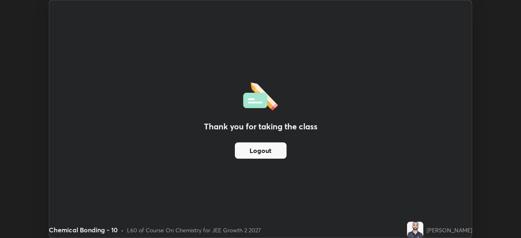
click at [275, 151] on button "Logout" at bounding box center [261, 150] width 52 height 16
click at [277, 150] on button "Logout" at bounding box center [261, 150] width 52 height 16
